Goal: Use online tool/utility: Utilize a website feature to perform a specific function

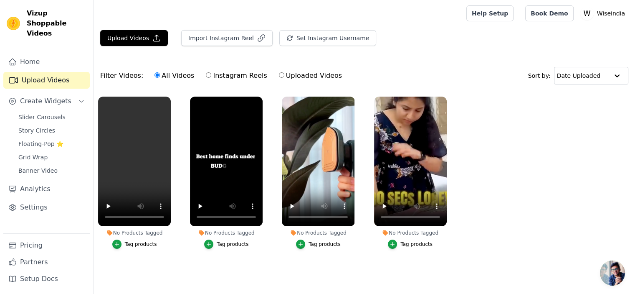
click at [130, 242] on div "Tag products" at bounding box center [141, 244] width 32 height 7
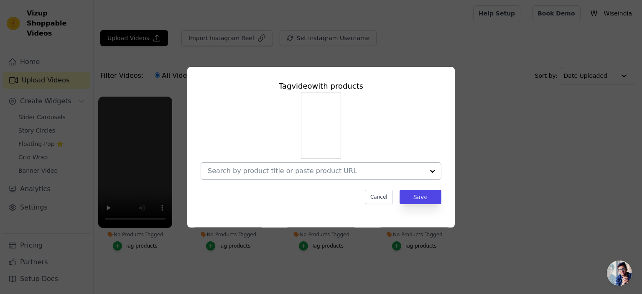
click at [254, 173] on input "No Products Tagged Tag video with products Cancel Save Tag products" at bounding box center [316, 171] width 216 height 8
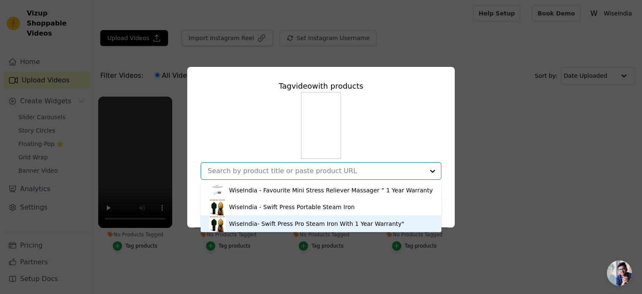
click at [254, 226] on div "WiseIndia- Swift Press Pro Steam Iron With 1 Year Warranty"" at bounding box center [316, 223] width 175 height 8
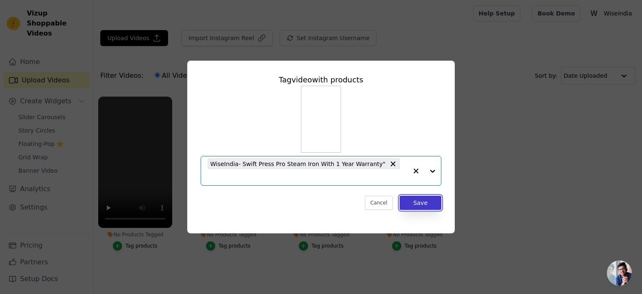
click at [418, 196] on button "Save" at bounding box center [420, 203] width 42 height 14
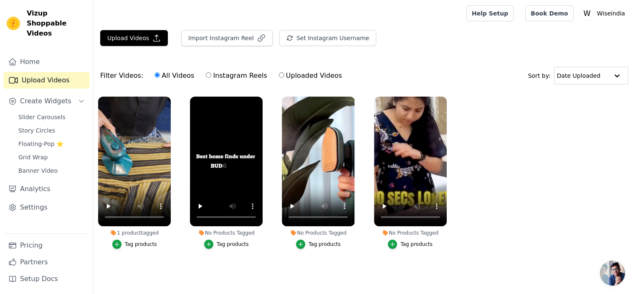
click at [240, 242] on div "Tag products" at bounding box center [233, 244] width 32 height 7
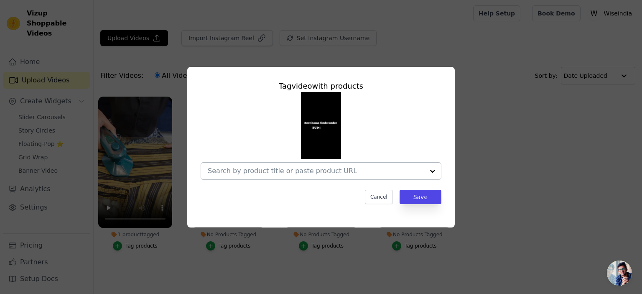
click at [273, 174] on input "No Products Tagged Tag video with products Cancel Save Tag products" at bounding box center [316, 171] width 216 height 8
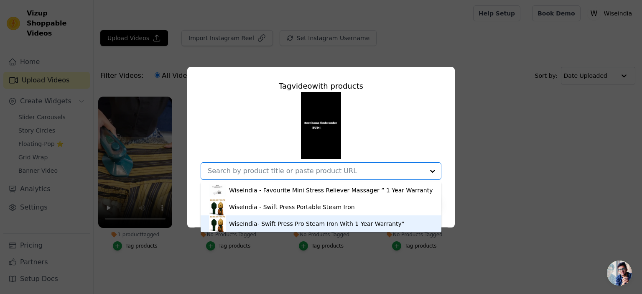
click at [265, 221] on div "WiseIndia- Swift Press Pro Steam Iron With 1 Year Warranty"" at bounding box center [316, 223] width 175 height 8
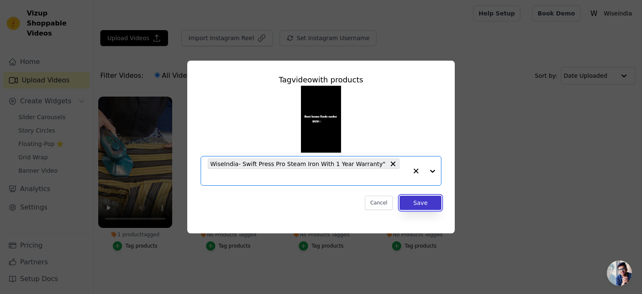
click at [427, 197] on button "Save" at bounding box center [420, 203] width 42 height 14
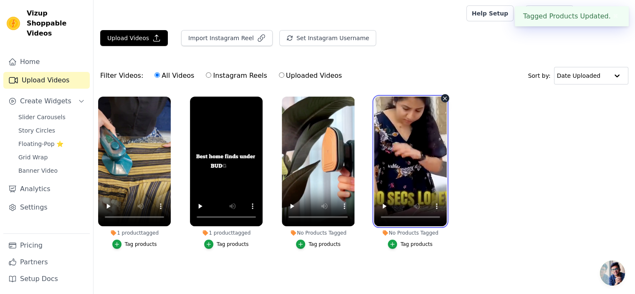
click at [356, 203] on ul "1 product tagged Tag products 1 product tagged Tag products No Products Tagged …" at bounding box center [365, 181] width 542 height 178
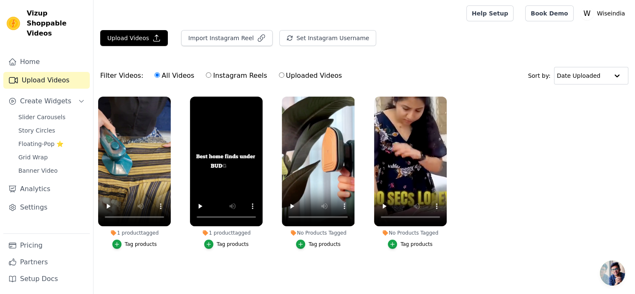
click at [328, 242] on div "Tag products" at bounding box center [325, 244] width 32 height 7
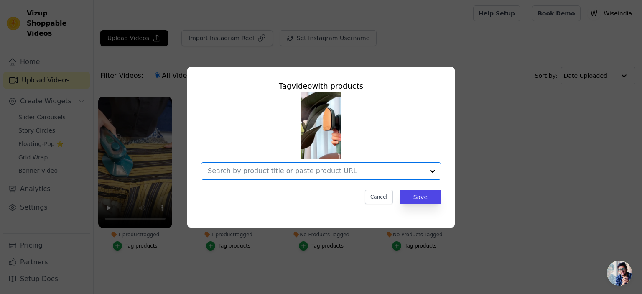
click at [328, 170] on input "No Products Tagged Tag video with products Option undefined, selected. Select i…" at bounding box center [316, 171] width 216 height 8
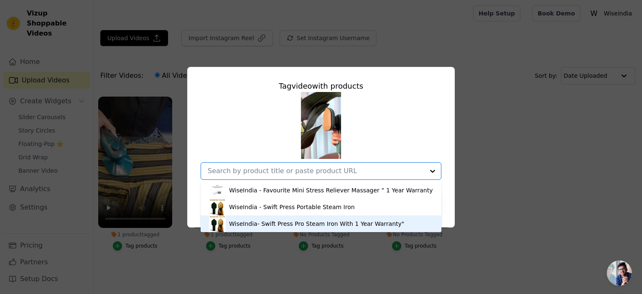
click at [315, 221] on div "WiseIndia- Swift Press Pro Steam Iron With 1 Year Warranty"" at bounding box center [316, 223] width 175 height 8
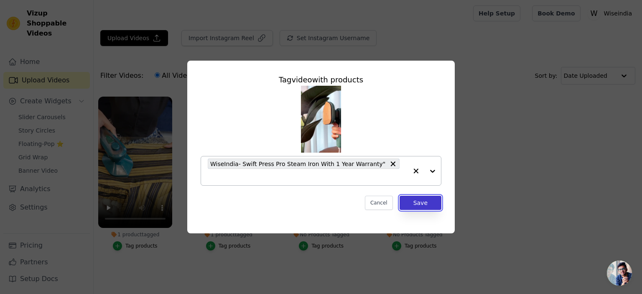
click at [413, 200] on button "Save" at bounding box center [420, 203] width 42 height 14
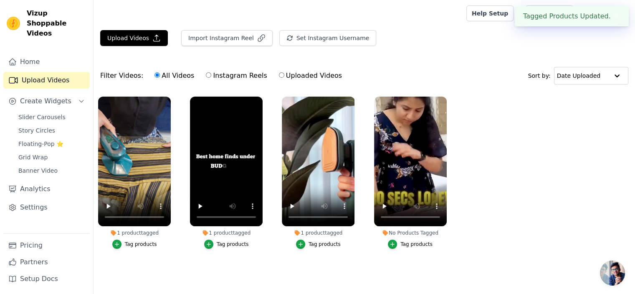
click at [428, 237] on li "No Products Tagged Tag products" at bounding box center [410, 173] width 73 height 152
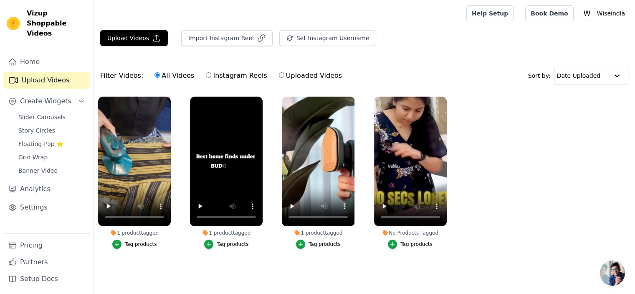
click at [424, 242] on div "Tag products" at bounding box center [417, 244] width 32 height 7
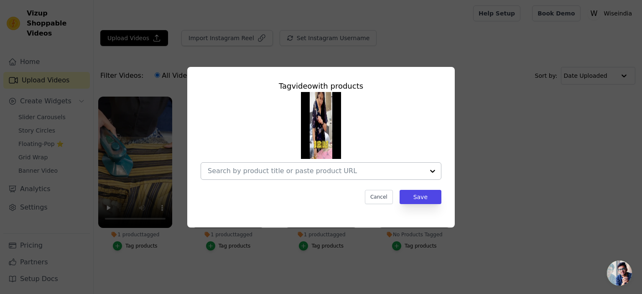
click at [370, 165] on div at bounding box center [316, 171] width 216 height 17
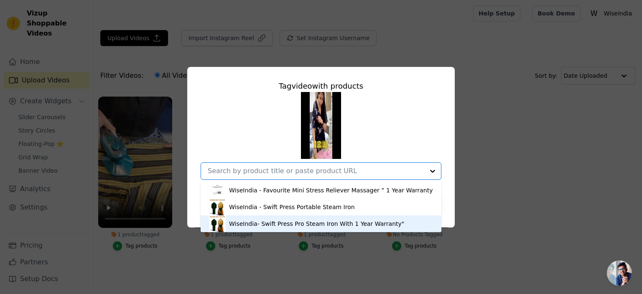
click at [344, 221] on div "WiseIndia- Swift Press Pro Steam Iron With 1 Year Warranty"" at bounding box center [316, 223] width 175 height 8
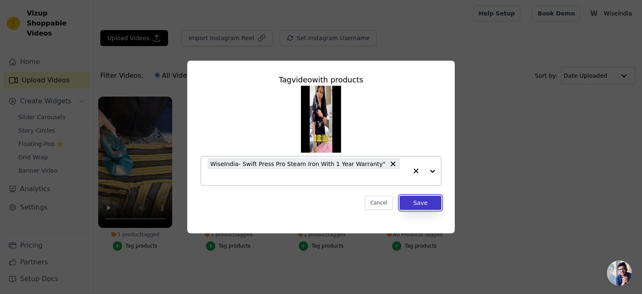
click at [412, 200] on button "Save" at bounding box center [420, 203] width 42 height 14
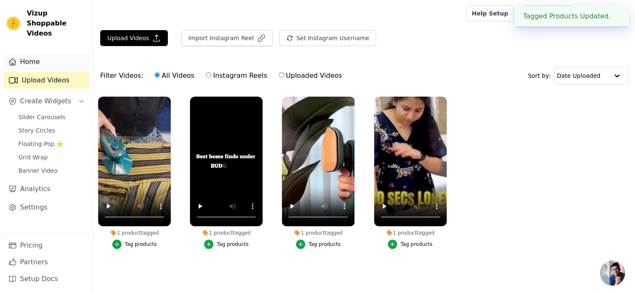
click at [42, 56] on link "Home" at bounding box center [46, 61] width 86 height 17
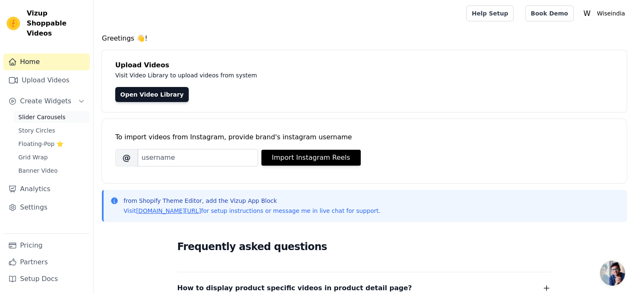
click at [44, 113] on span "Slider Carousels" at bounding box center [41, 117] width 47 height 8
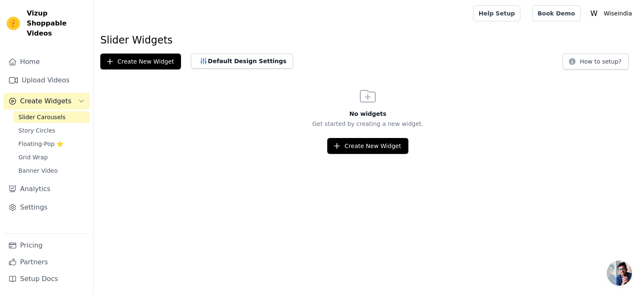
click at [130, 108] on div "No widgets Get started by creating a new widget. Create New Widget" at bounding box center [368, 120] width 548 height 68
click at [145, 65] on button "Create New Widget" at bounding box center [140, 61] width 81 height 16
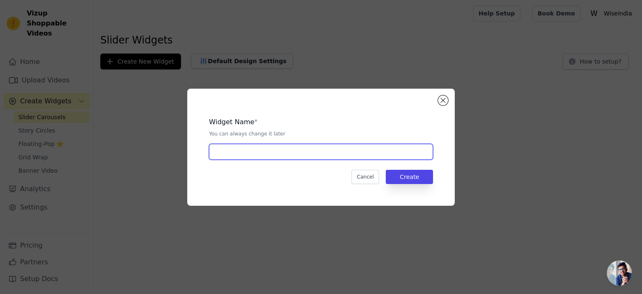
click at [247, 149] on input "text" at bounding box center [321, 152] width 224 height 16
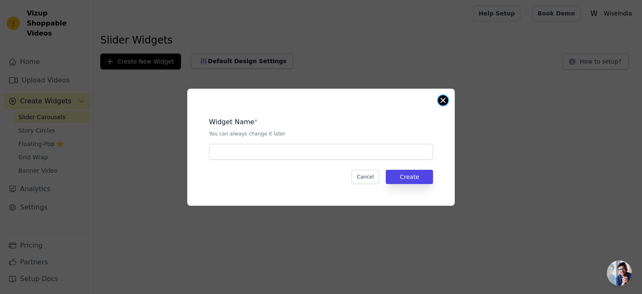
click at [445, 97] on button "Close modal" at bounding box center [443, 100] width 10 height 10
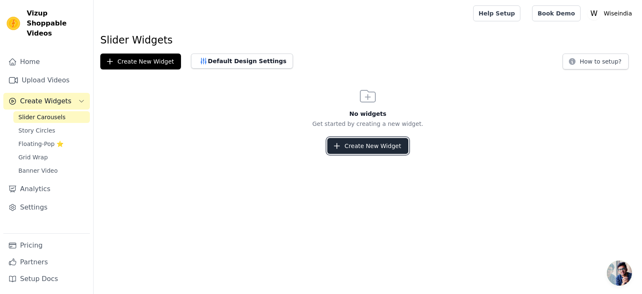
click at [389, 144] on button "Create New Widget" at bounding box center [367, 146] width 81 height 16
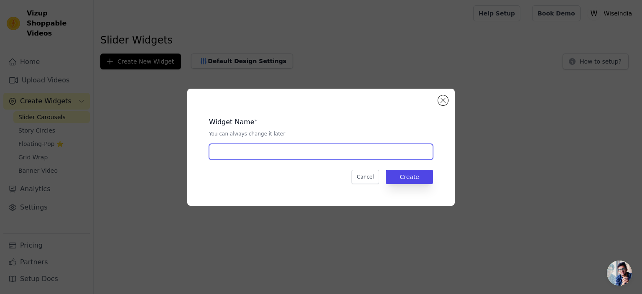
click at [344, 152] on input "text" at bounding box center [321, 152] width 224 height 16
type input "Steam Iron"
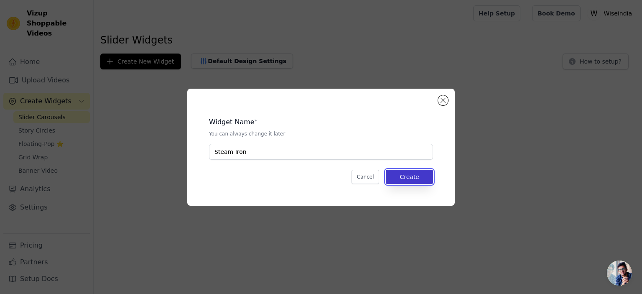
click at [413, 176] on button "Create" at bounding box center [409, 177] width 47 height 14
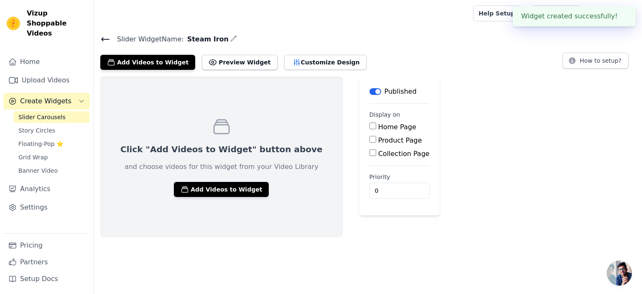
click at [369, 141] on input "Product Page" at bounding box center [372, 139] width 7 height 7
checkbox input "true"
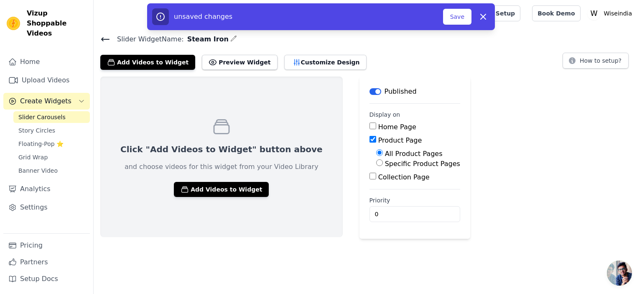
click at [376, 162] on input "Specific Product Pages" at bounding box center [379, 162] width 7 height 7
radio input "true"
click at [376, 181] on button "Select Products" at bounding box center [404, 182] width 56 height 14
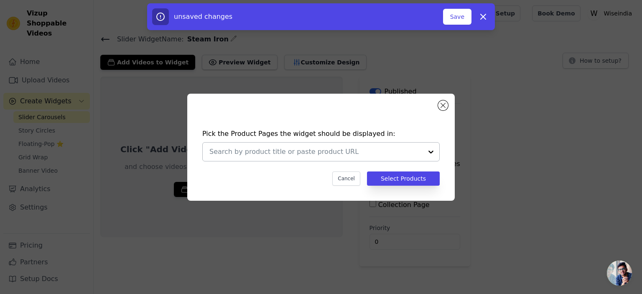
click at [361, 157] on div at bounding box center [315, 151] width 213 height 18
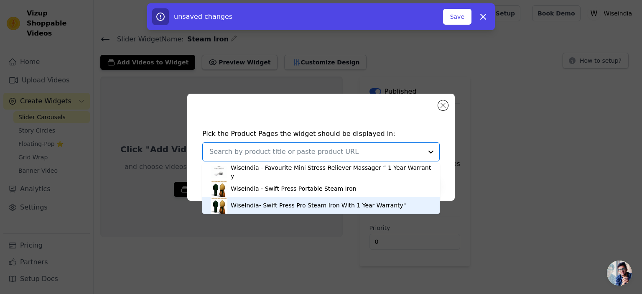
click at [341, 202] on div "WiseIndia- Swift Press Pro Steam Iron With 1 Year Warranty"" at bounding box center [318, 205] width 175 height 8
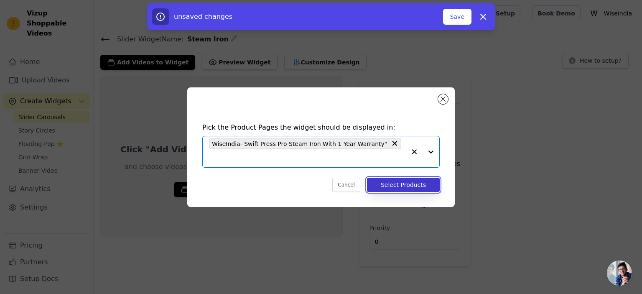
click at [414, 181] on button "Select Products" at bounding box center [403, 185] width 73 height 14
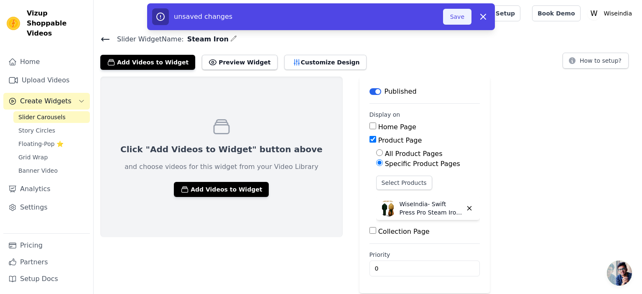
click at [452, 19] on button "Save" at bounding box center [457, 17] width 28 height 16
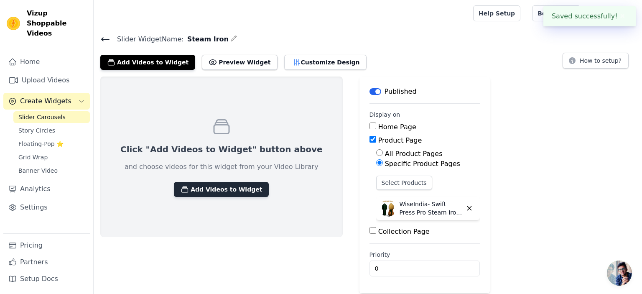
click at [220, 184] on button "Add Videos to Widget" at bounding box center [221, 189] width 95 height 15
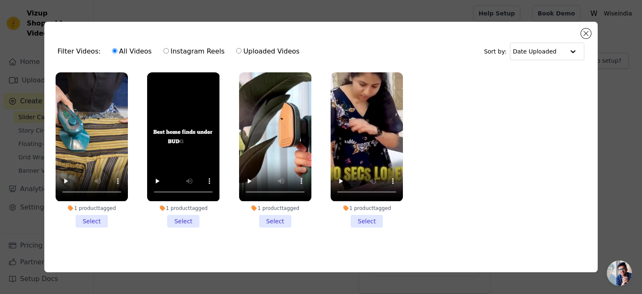
click at [196, 216] on li "1 product tagged Select" at bounding box center [183, 149] width 72 height 155
click at [0, 0] on input "1 product tagged Select" at bounding box center [0, 0] width 0 height 0
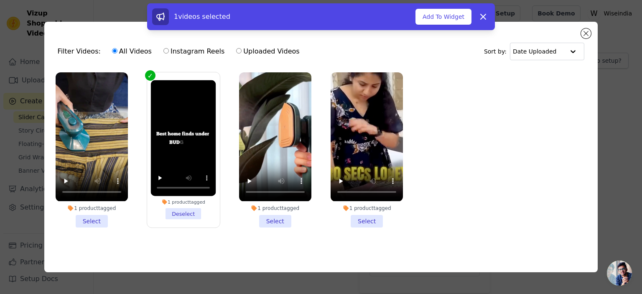
click at [97, 221] on li "1 product tagged Select" at bounding box center [92, 149] width 72 height 155
click at [0, 0] on input "1 product tagged Select" at bounding box center [0, 0] width 0 height 0
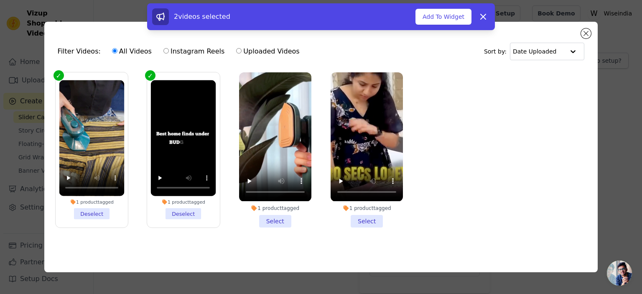
click at [275, 213] on li "1 product tagged Select" at bounding box center [275, 149] width 72 height 155
click at [0, 0] on input "1 product tagged Select" at bounding box center [0, 0] width 0 height 0
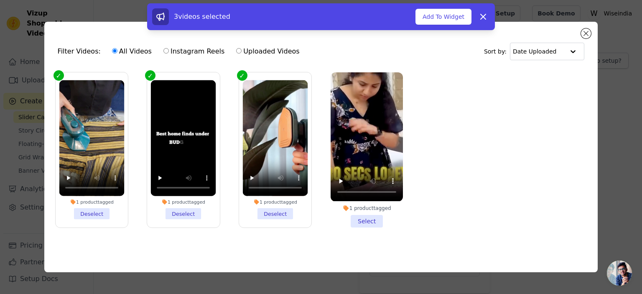
click at [359, 216] on li "1 product tagged Select" at bounding box center [366, 149] width 72 height 155
click at [0, 0] on input "1 product tagged Select" at bounding box center [0, 0] width 0 height 0
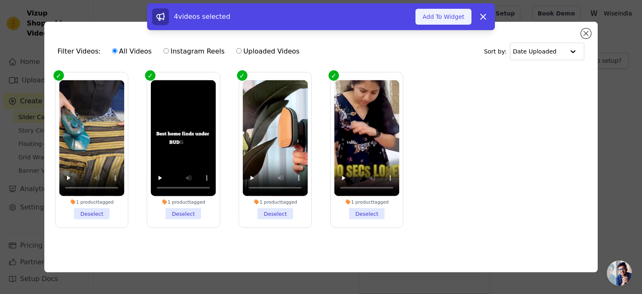
click at [446, 11] on button "Add To Widget" at bounding box center [443, 17] width 56 height 16
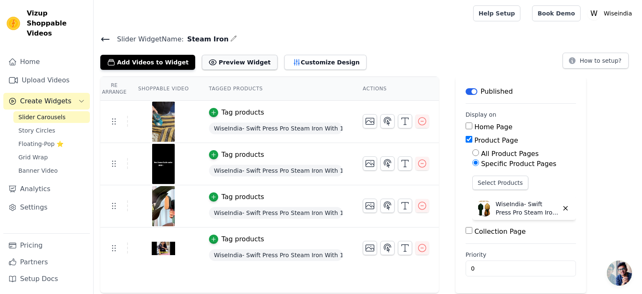
click at [235, 59] on button "Preview Widget" at bounding box center [239, 62] width 75 height 15
